Goal: Task Accomplishment & Management: Complete application form

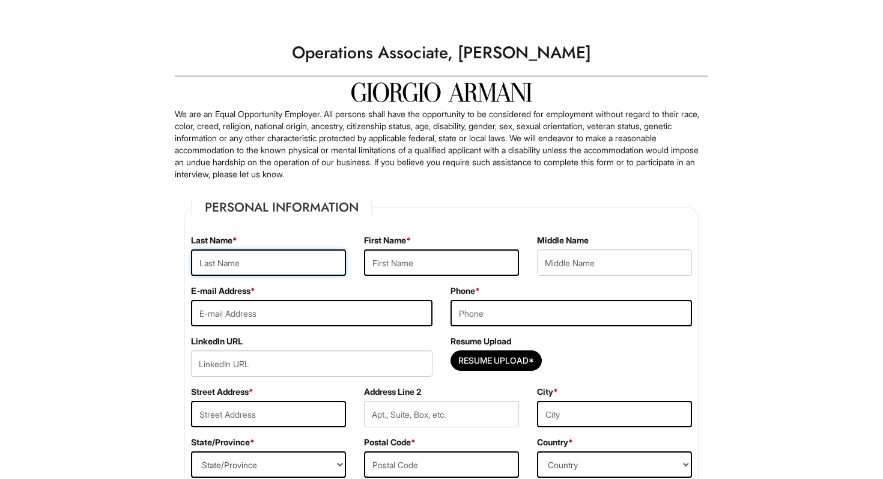
click at [297, 257] on input "text" at bounding box center [268, 262] width 155 height 26
type input "Eigen"
click at [413, 267] on input "text" at bounding box center [441, 262] width 155 height 26
type input "Brandon"
click at [293, 318] on input "email" at bounding box center [312, 313] width 242 height 26
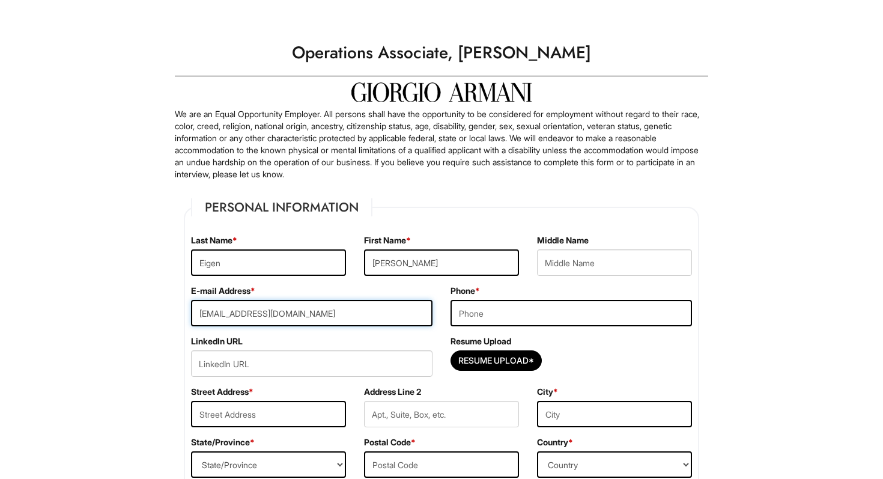
type input "beigen1@fordham.edu"
click at [533, 310] on input "tel" at bounding box center [572, 313] width 242 height 26
type input "6092859394"
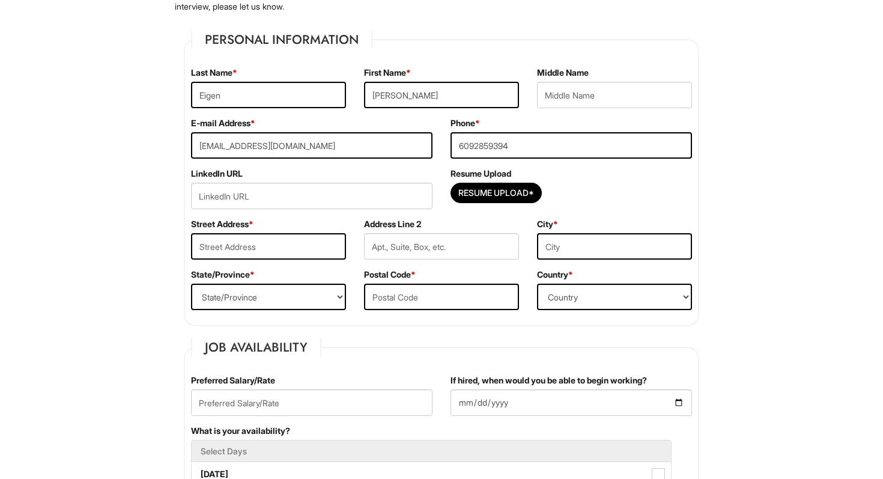
scroll to position [169, 0]
click at [525, 199] on input "Resume Upload*" at bounding box center [496, 191] width 90 height 19
type input "C:\fakepath\Brandon Eigen Resume.pdf"
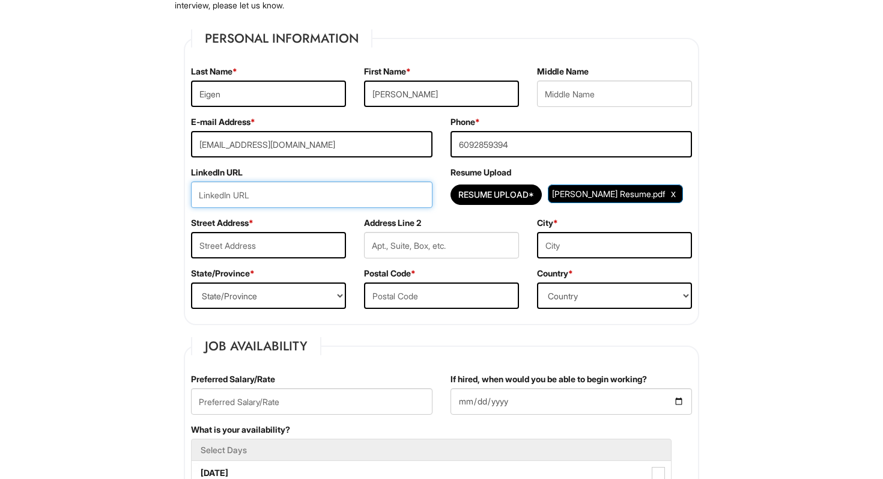
click at [242, 190] on input "url" at bounding box center [312, 194] width 242 height 26
click at [253, 231] on div "Street Address *" at bounding box center [268, 242] width 173 height 50
click at [251, 239] on input "text" at bounding box center [268, 245] width 155 height 26
type input "248 W 64th St"
click at [555, 254] on input "text" at bounding box center [614, 245] width 155 height 26
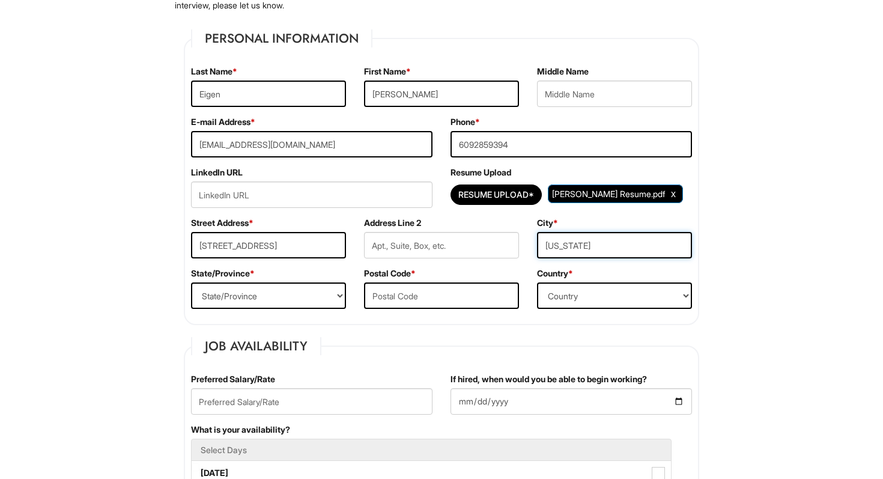
type input "New York"
click at [303, 299] on select "State/Province ALABAMA ALASKA ARIZONA ARKANSAS CALIFORNIA COLORADO CONNECTICUT …" at bounding box center [268, 295] width 155 height 26
select select "NY"
click at [418, 301] on input "text" at bounding box center [441, 295] width 155 height 26
type input "10023"
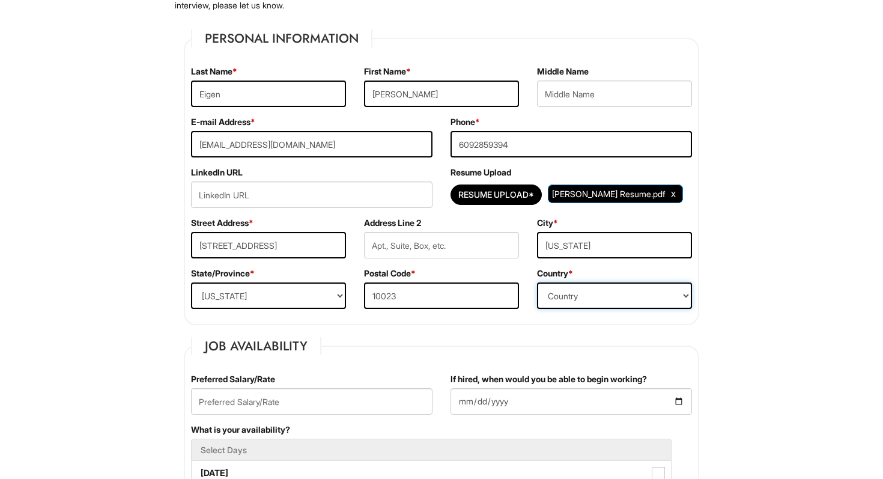
click at [592, 293] on select "Country Afghanistan Albania Algeria American Samoa Andorra Angola Anguilla Anta…" at bounding box center [614, 295] width 155 height 26
select select "United States of America"
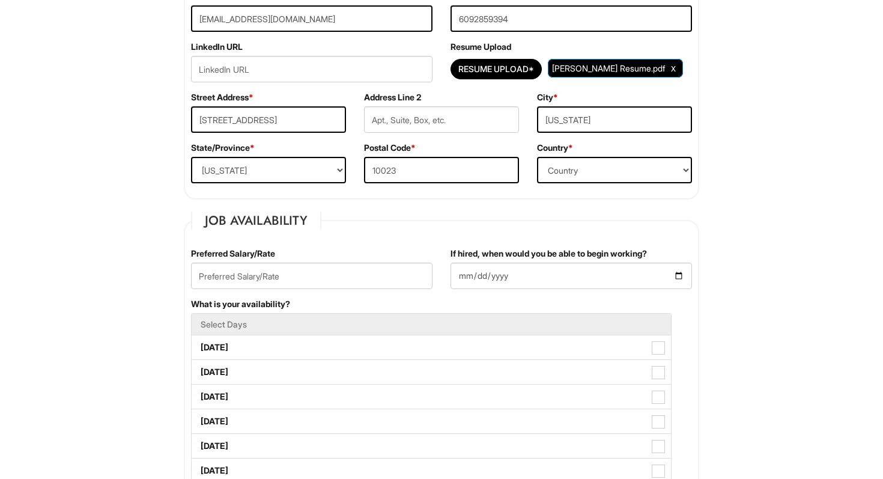
scroll to position [299, 0]
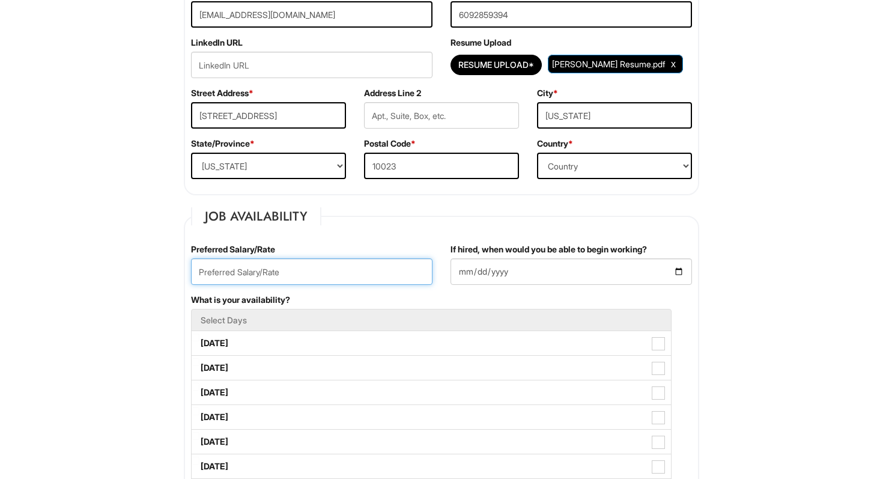
click at [223, 276] on input "text" at bounding box center [312, 271] width 242 height 26
type input "22/hr"
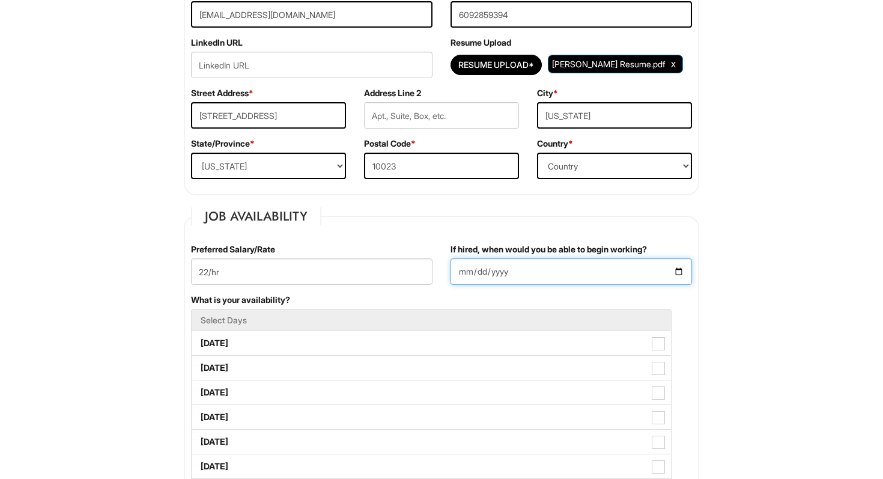
click at [688, 277] on input "If hired, when would you be able to begin working?" at bounding box center [572, 271] width 242 height 26
click at [678, 270] on input "If hired, when would you be able to begin working?" at bounding box center [572, 271] width 242 height 26
type input "2025-09-01"
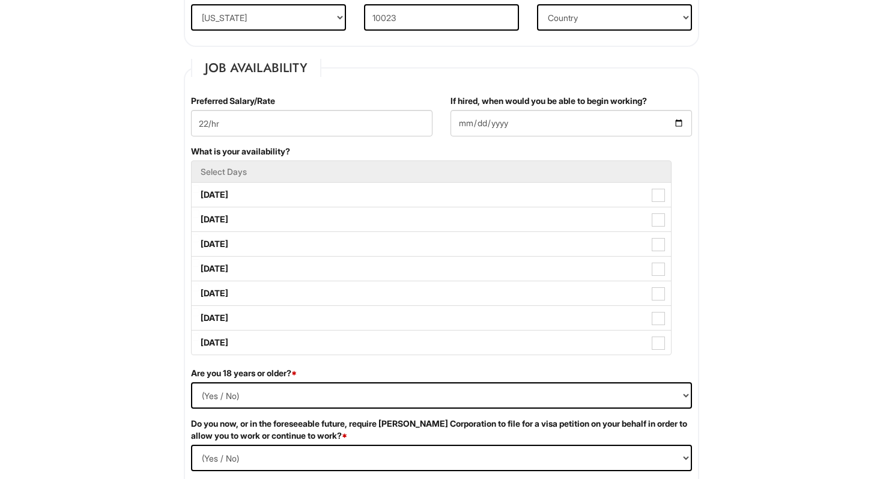
scroll to position [446, 0]
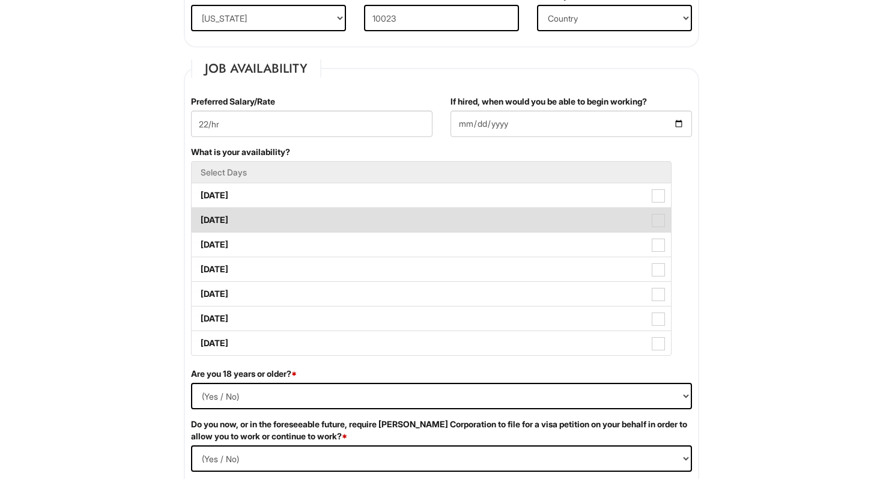
click at [658, 219] on span at bounding box center [658, 220] width 13 height 13
click at [199, 218] on Available_Tuesday "Tuesday" at bounding box center [196, 214] width 8 height 8
checkbox Available_Tuesday "true"
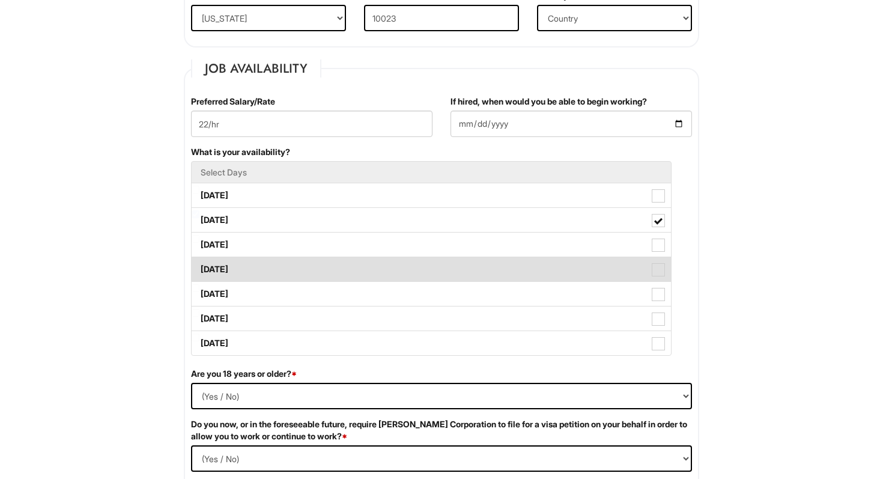
click at [660, 262] on label "Thursday" at bounding box center [431, 269] width 479 height 24
click at [199, 262] on Available_Thursday "Thursday" at bounding box center [196, 264] width 8 height 8
checkbox Available_Thursday "true"
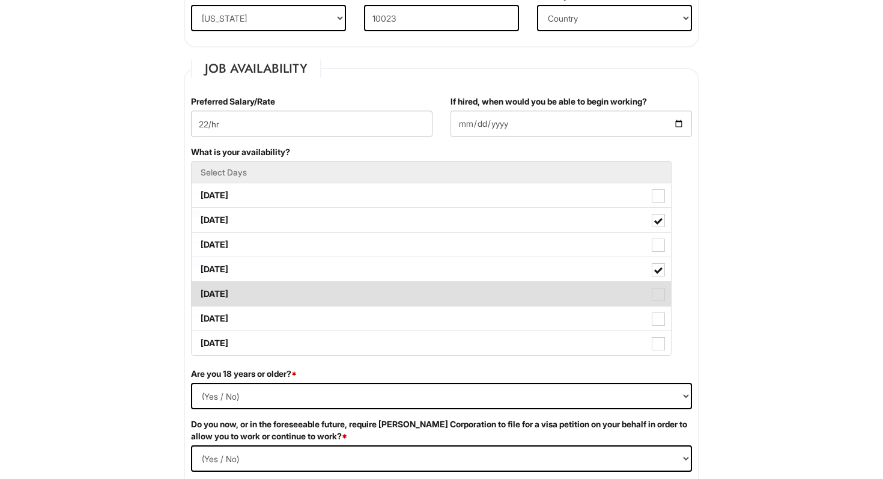
click at [660, 293] on span at bounding box center [658, 294] width 13 height 13
click at [199, 292] on Available_Friday "Friday" at bounding box center [196, 288] width 8 height 8
checkbox Available_Friday "true"
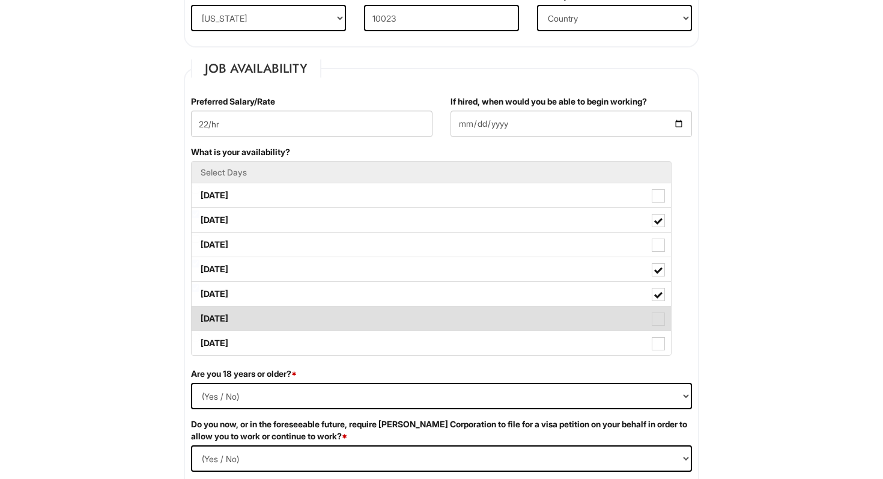
click at [669, 311] on label "Saturday" at bounding box center [431, 318] width 479 height 24
click at [199, 311] on Available_Saturday "Saturday" at bounding box center [196, 313] width 8 height 8
checkbox Available_Saturday "true"
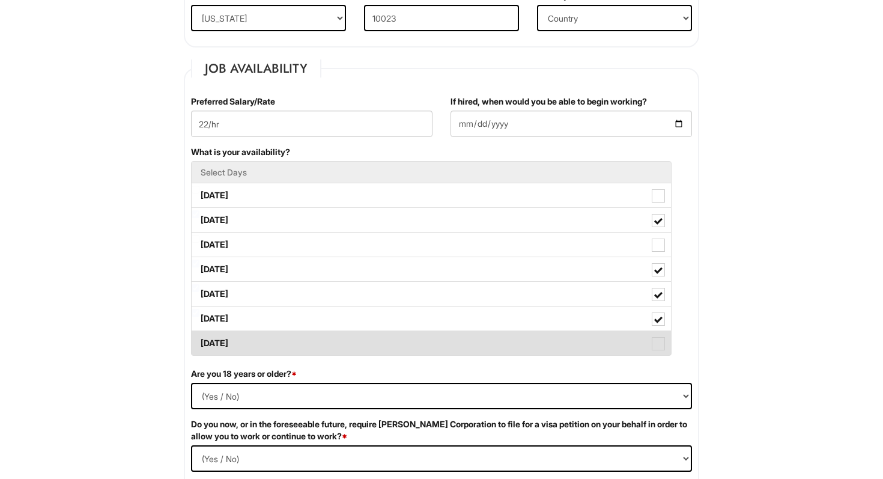
click at [665, 347] on label "Sunday" at bounding box center [431, 343] width 479 height 24
click at [199, 341] on Available_Sunday "Sunday" at bounding box center [196, 337] width 8 height 8
checkbox Available_Sunday "true"
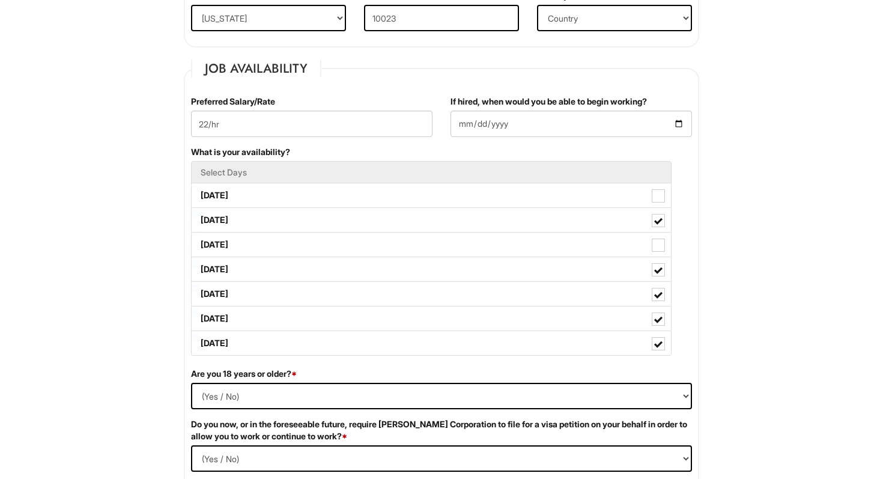
click at [690, 311] on div "Select Days Monday Tuesday Wednesday Thursday Friday Saturday Sunday" at bounding box center [441, 258] width 501 height 195
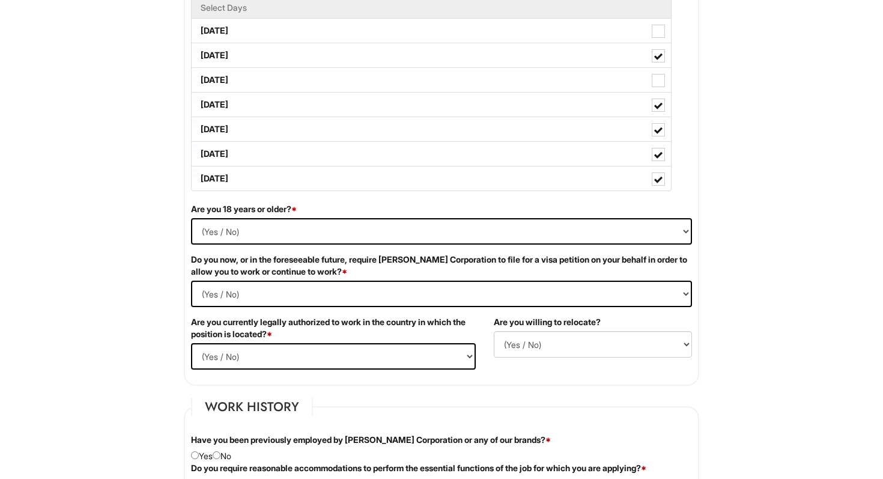
scroll to position [625, 0]
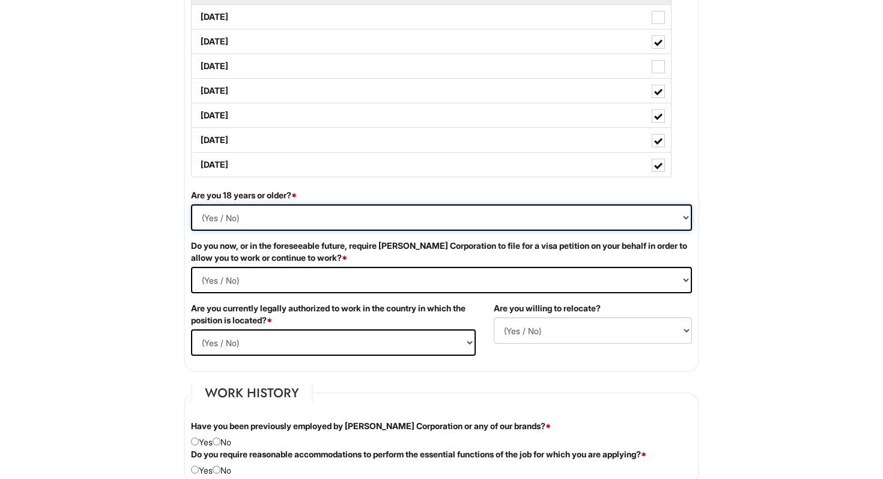
click at [299, 217] on select "(Yes / No) Yes No" at bounding box center [441, 217] width 501 height 26
select select "Yes"
click at [272, 282] on Required "(Yes / No) Yes No" at bounding box center [441, 280] width 501 height 26
select Required "No"
click at [252, 333] on select "(Yes / No) Yes No" at bounding box center [333, 342] width 285 height 26
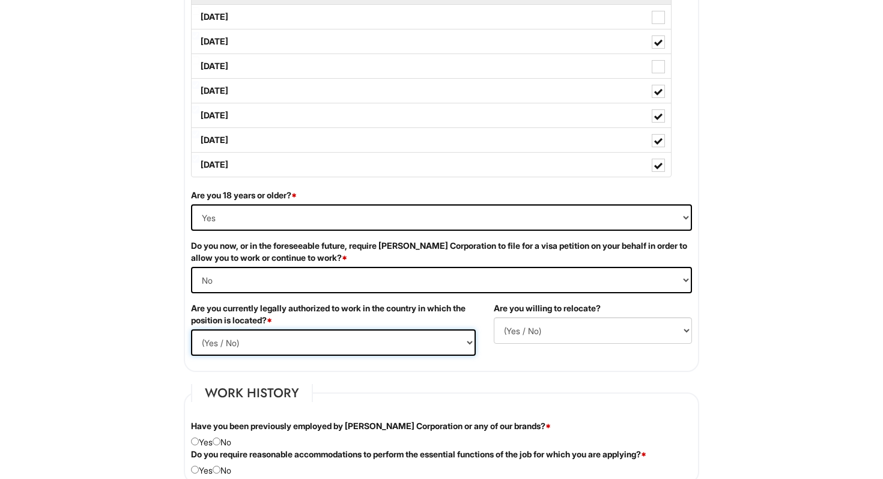
select select "Yes"
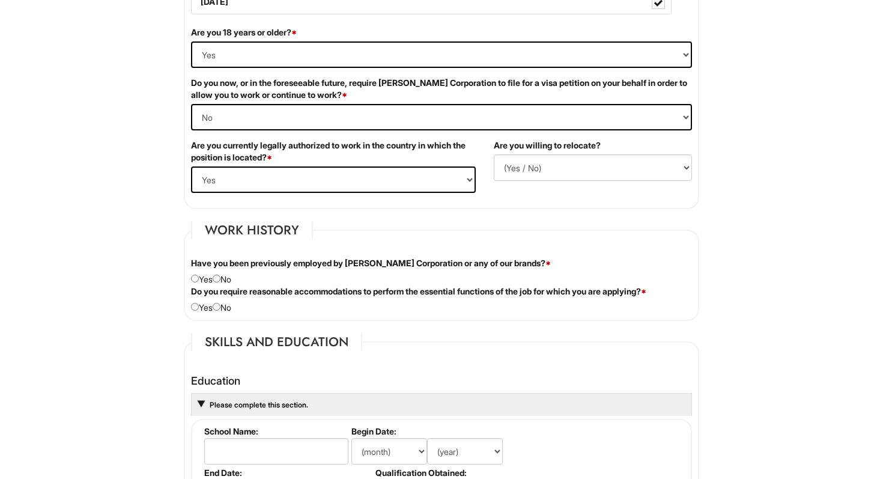
scroll to position [799, 0]
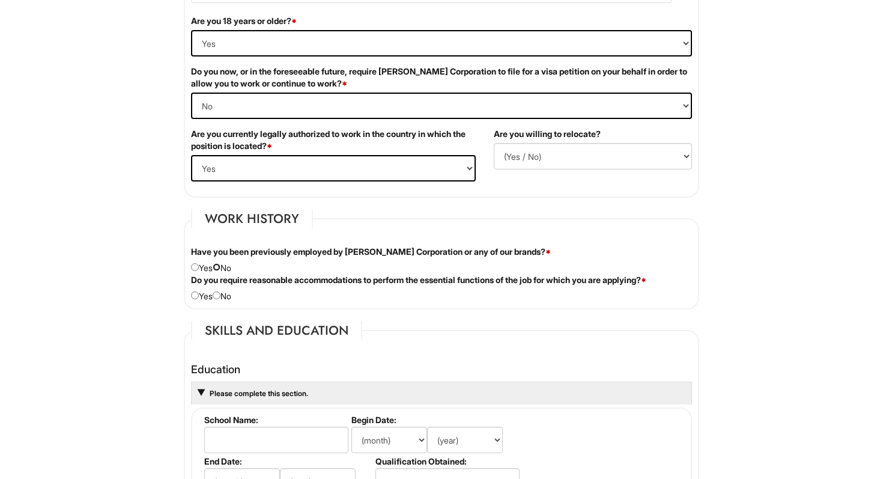
click at [220, 267] on input "radio" at bounding box center [217, 267] width 8 height 8
radio input "true"
click at [223, 299] on div "Do you require reasonable accommodations to perform the essential functions of …" at bounding box center [441, 288] width 519 height 28
click at [224, 289] on div "Do you require reasonable accommodations to perform the essential functions of …" at bounding box center [441, 288] width 519 height 28
click at [208, 292] on div "Do you require reasonable accommodations to perform the essential functions of …" at bounding box center [441, 288] width 519 height 28
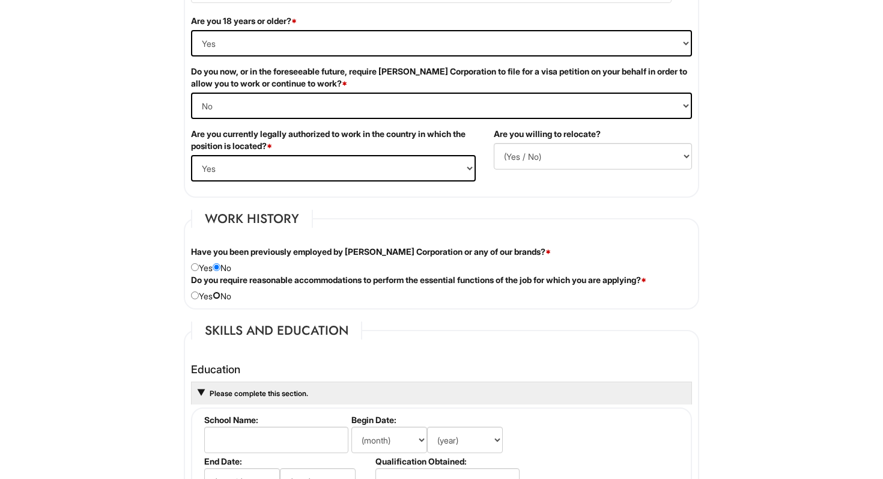
click at [220, 296] on input "radio" at bounding box center [217, 295] width 8 height 8
radio input "true"
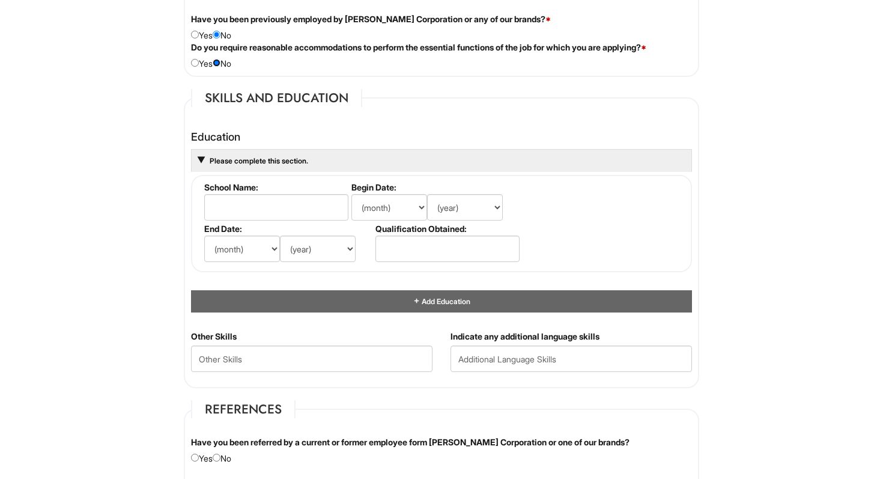
scroll to position [1029, 0]
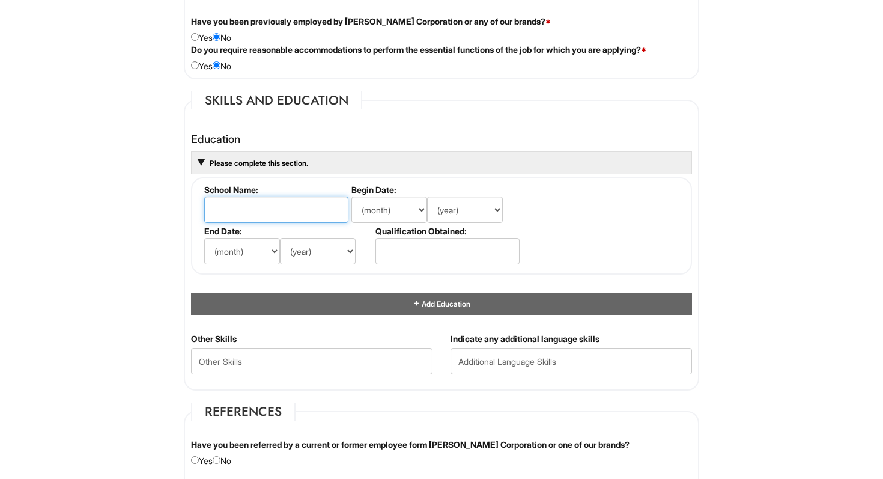
click at [272, 205] on input "text" at bounding box center [276, 209] width 144 height 26
type input "Fordham University"
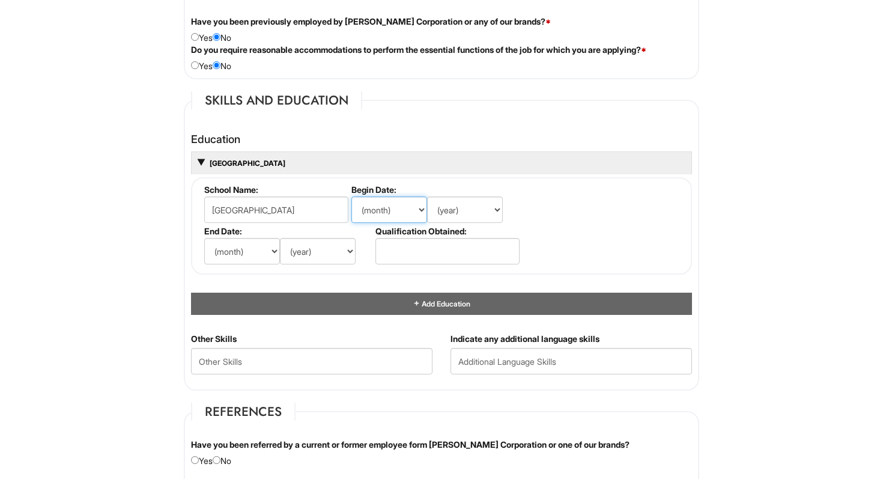
click at [385, 204] on select "(month) Jan Feb Mar Apr May Jun Jul Aug Sep Oct Nov Dec" at bounding box center [389, 209] width 76 height 26
select select "8"
click at [461, 210] on select "(year) 2029 2028 2027 2026 2025 2024 2023 2022 2021 2020 2019 2018 2017 2016 20…" at bounding box center [465, 209] width 76 height 26
select select "2022"
click at [318, 259] on select "(year) 2029 2028 2027 2026 2025 2024 2023 2022 2021 2020 2019 2018 2017 2016 20…" at bounding box center [318, 251] width 76 height 26
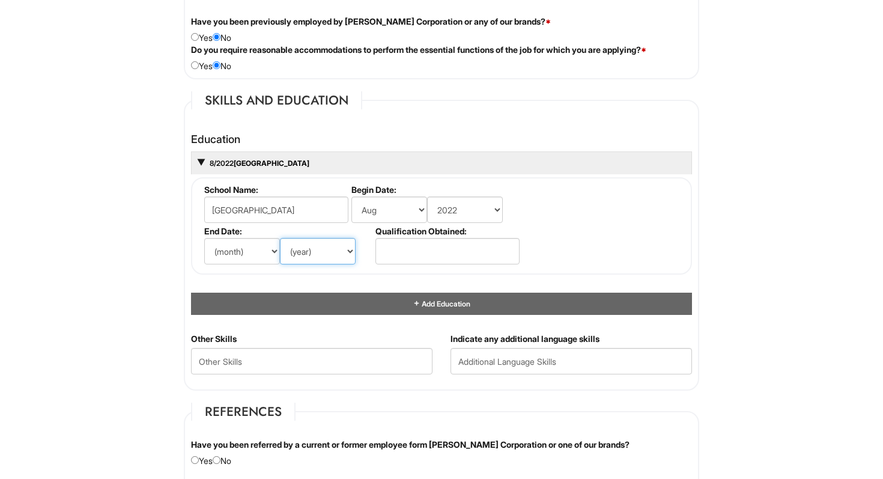
select select "2026"
click at [253, 254] on select "(month) Jan Feb Mar Apr May Jun Jul Aug Sep Oct Nov Dec" at bounding box center [242, 251] width 76 height 26
select select "5"
click at [413, 255] on input "text" at bounding box center [447, 251] width 144 height 26
click at [581, 240] on fieldset "School Name: Fordham University Begin Date: (month) Jan Feb Mar Apr May Jun Jul…" at bounding box center [441, 225] width 501 height 97
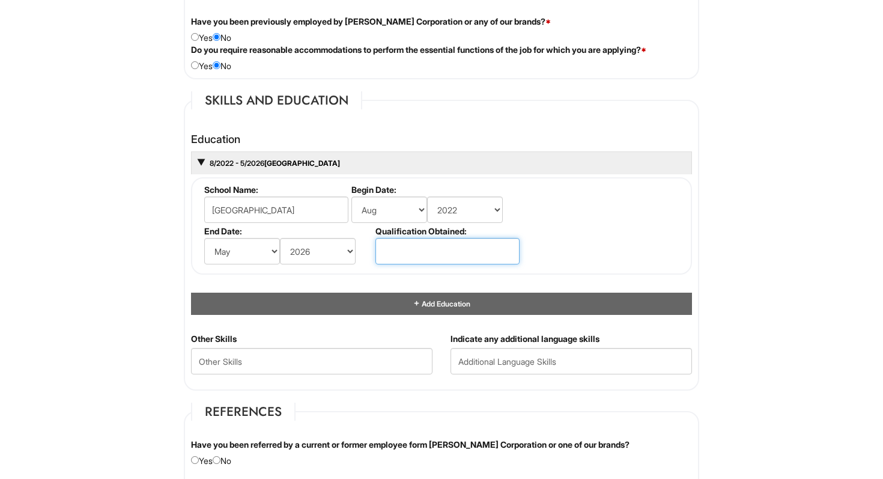
click at [454, 249] on input "text" at bounding box center [447, 251] width 144 height 26
type input "2"
click at [611, 242] on fieldset "School Name: Fordham University Begin Date: (month) Jan Feb Mar Apr May Jun Jul…" at bounding box center [441, 225] width 501 height 97
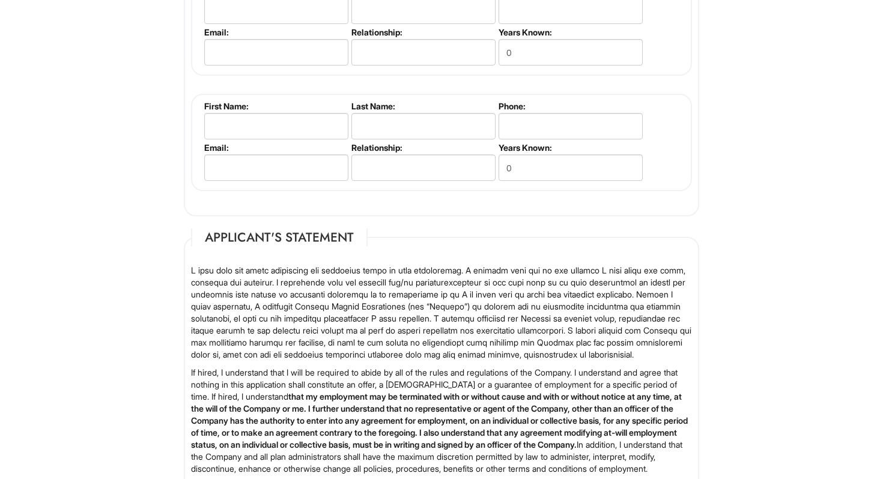
scroll to position [1916, 0]
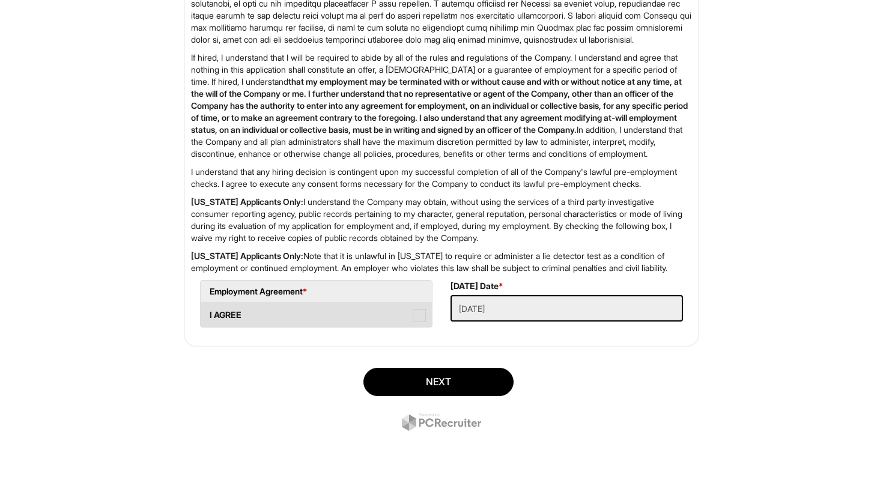
click at [403, 314] on label "I AGREE" at bounding box center [316, 315] width 231 height 24
click at [208, 313] on AGREE "I AGREE" at bounding box center [205, 309] width 8 height 8
checkbox AGREE "true"
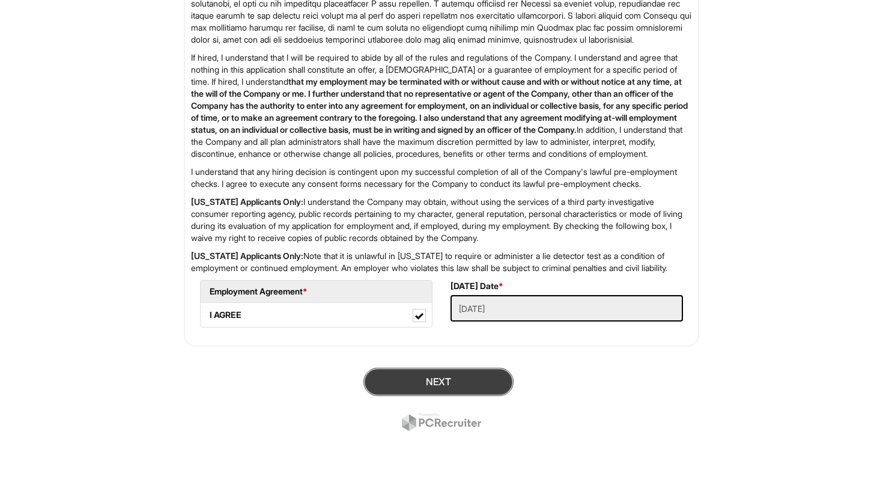
click at [476, 387] on button "Next" at bounding box center [438, 382] width 150 height 28
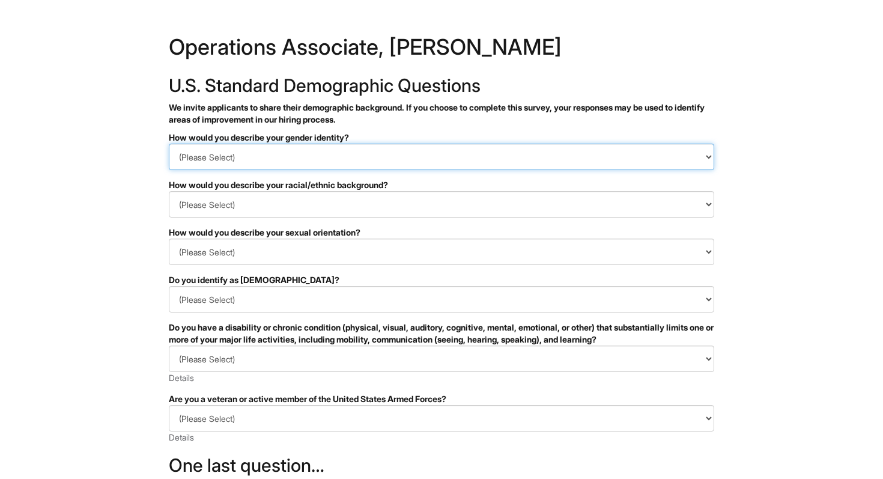
click at [276, 145] on select "(Please Select) Man Woman [DEMOGRAPHIC_DATA] I prefer to self-describe I don't …" at bounding box center [441, 157] width 545 height 26
select select "Man"
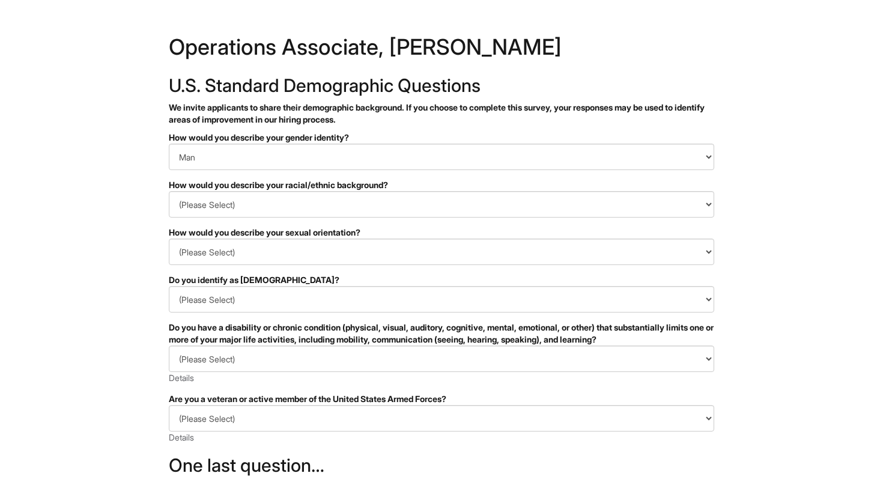
click at [282, 219] on form "PLEASE COMPLETE ALL REQUIRED FIELDS How would you describe your gender identity…" at bounding box center [441, 389] width 545 height 515
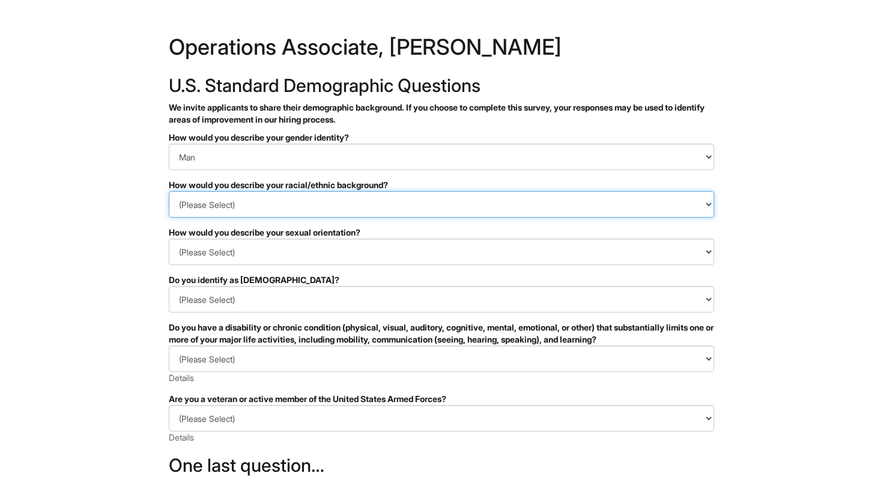
click at [267, 206] on select "(Please Select) [DEMOGRAPHIC_DATA] or of [DEMOGRAPHIC_DATA] descent [DEMOGRAPHI…" at bounding box center [441, 204] width 545 height 26
select select "White or European"
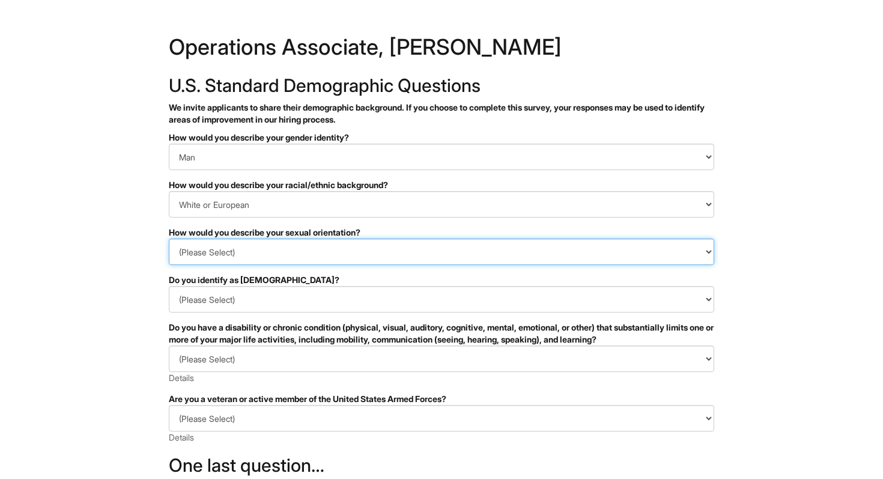
click at [251, 252] on select "(Please Select) [DEMOGRAPHIC_DATA] [DEMOGRAPHIC_DATA] and/or [DEMOGRAPHIC_DATA]…" at bounding box center [441, 252] width 545 height 26
select select "[DEMOGRAPHIC_DATA]"
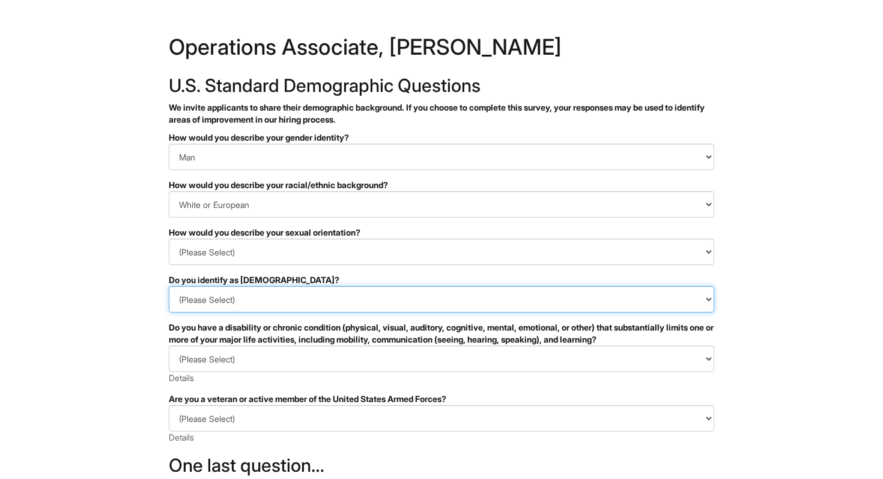
click at [275, 303] on select "(Please Select) Yes No I prefer to self-describe I don't wish to answer" at bounding box center [441, 299] width 545 height 26
select select "No"
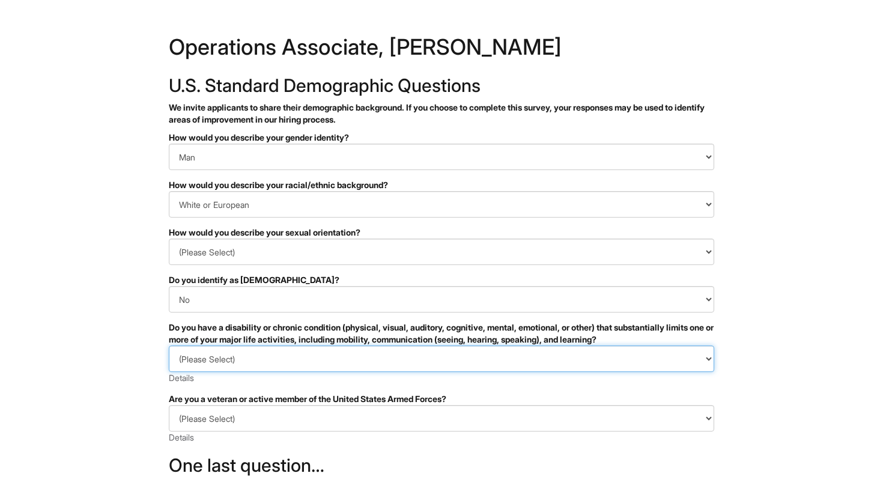
click at [265, 358] on select "(Please Select) YES, I HAVE A DISABILITY (or previously had a disability) NO, I…" at bounding box center [441, 358] width 545 height 26
select select "NO, I DON'T HAVE A DISABILITY"
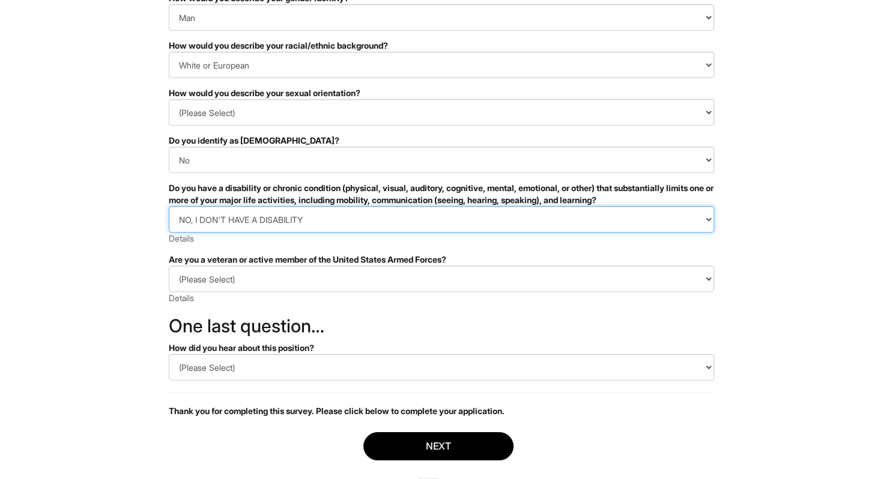
scroll to position [141, 0]
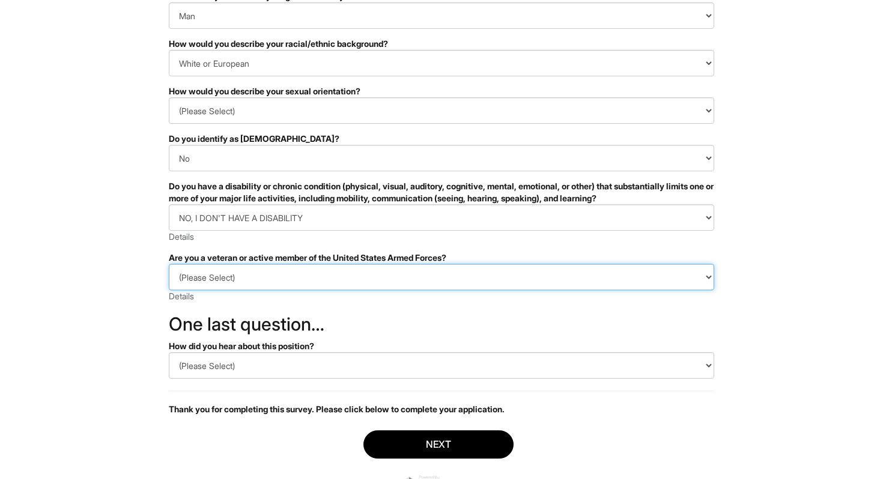
click at [216, 285] on select "(Please Select) I IDENTIFY AS ONE OR MORE OF THE CLASSIFICATIONS OF PROTECTED V…" at bounding box center [441, 277] width 545 height 26
select select "I AM NOT A PROTECTED VETERAN"
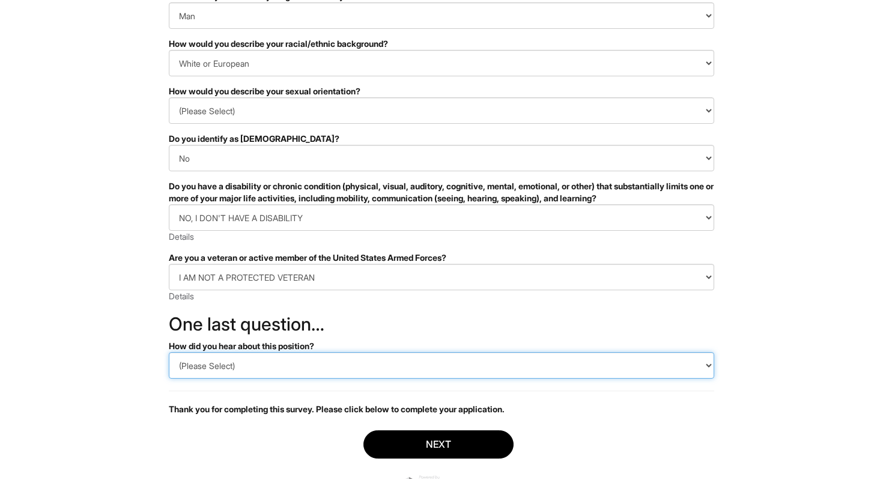
click at [266, 368] on select "(Please Select) CareerBuilder Indeed LinkedIn Monster Referral Other" at bounding box center [441, 365] width 545 height 26
select select "LinkedIn"
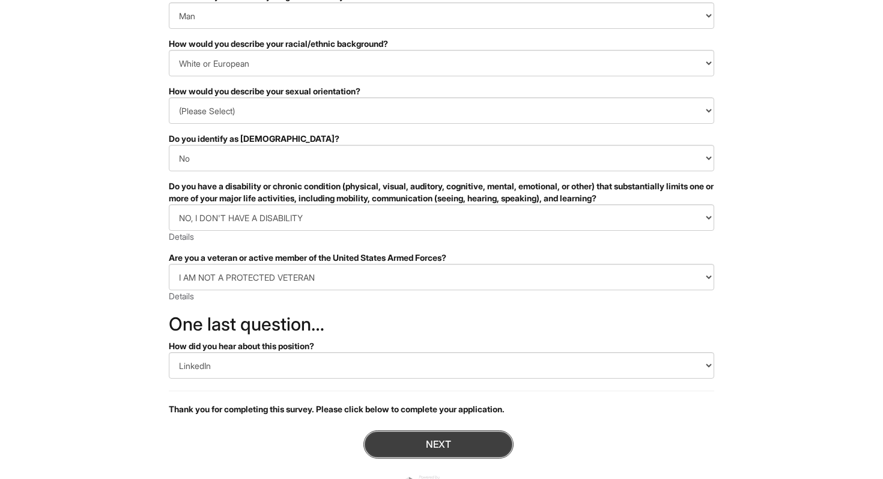
click at [431, 434] on button "Next" at bounding box center [438, 444] width 150 height 28
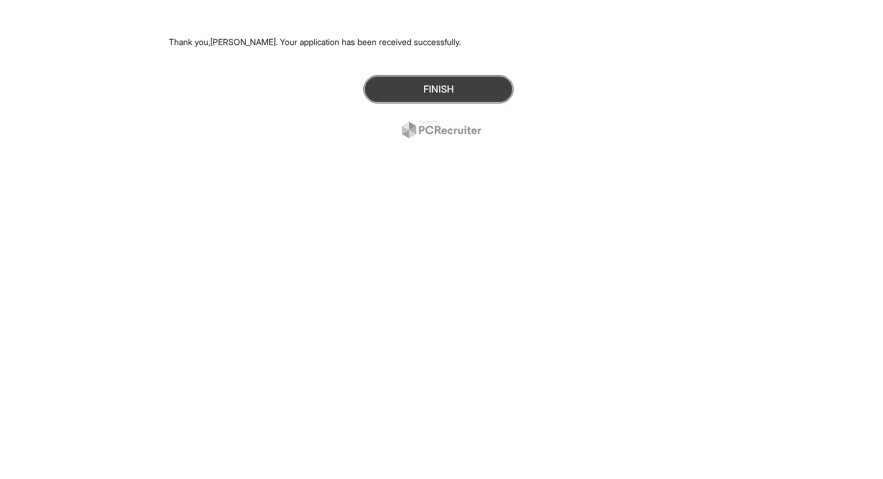
click at [471, 83] on button "Finish" at bounding box center [438, 89] width 150 height 28
